Goal: Check status

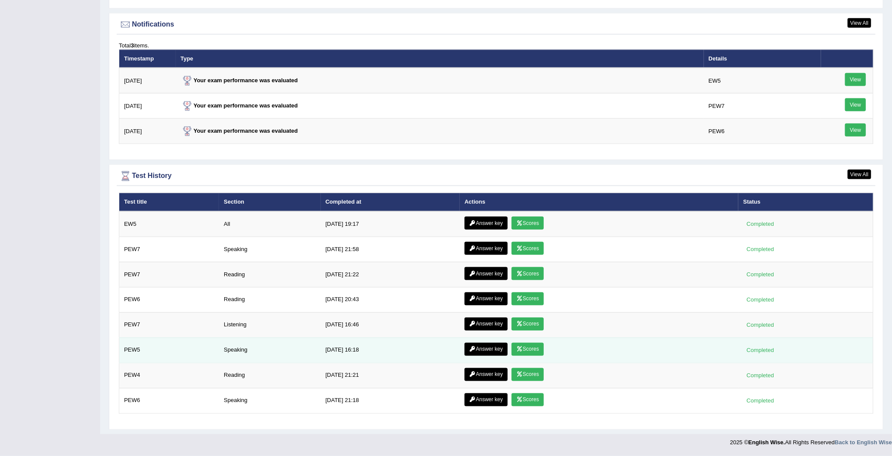
scroll to position [1058, 0]
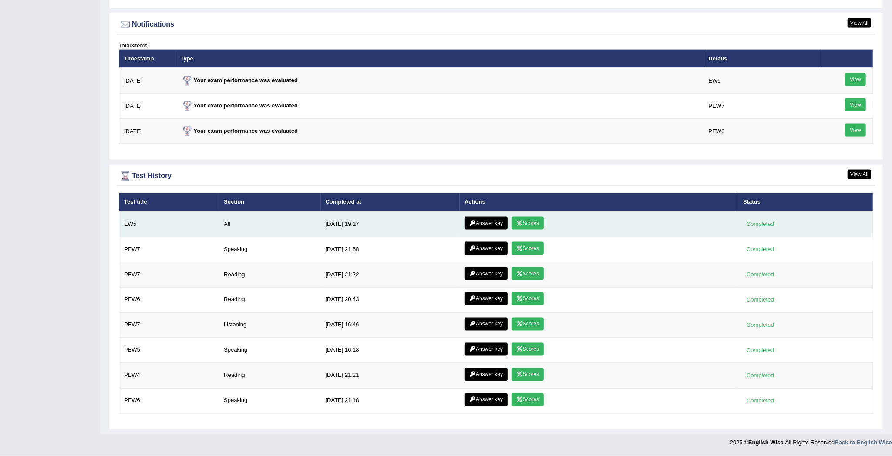
click at [528, 219] on link "Scores" at bounding box center [527, 223] width 32 height 13
